Goal: Task Accomplishment & Management: Use online tool/utility

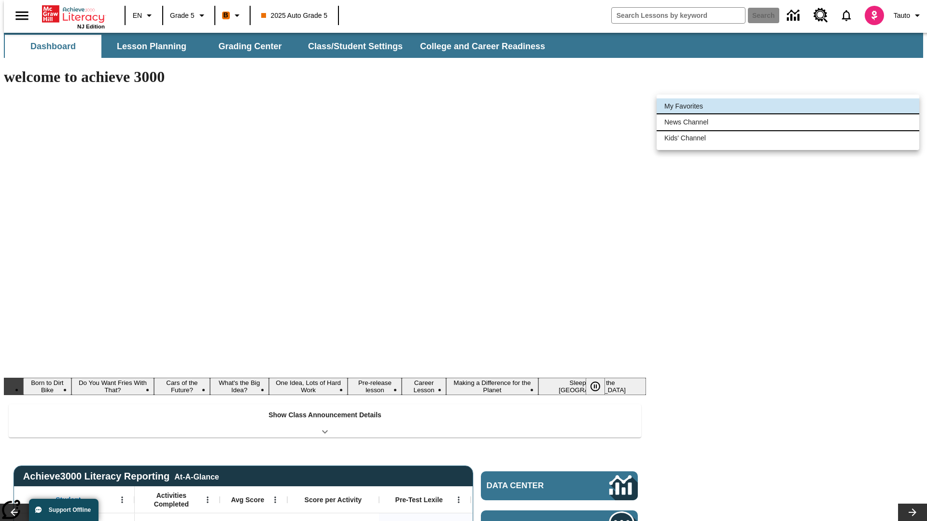
click at [788, 122] on li "News Channel" at bounding box center [788, 122] width 263 height 16
type input "120"
